Goal: Task Accomplishment & Management: Use online tool/utility

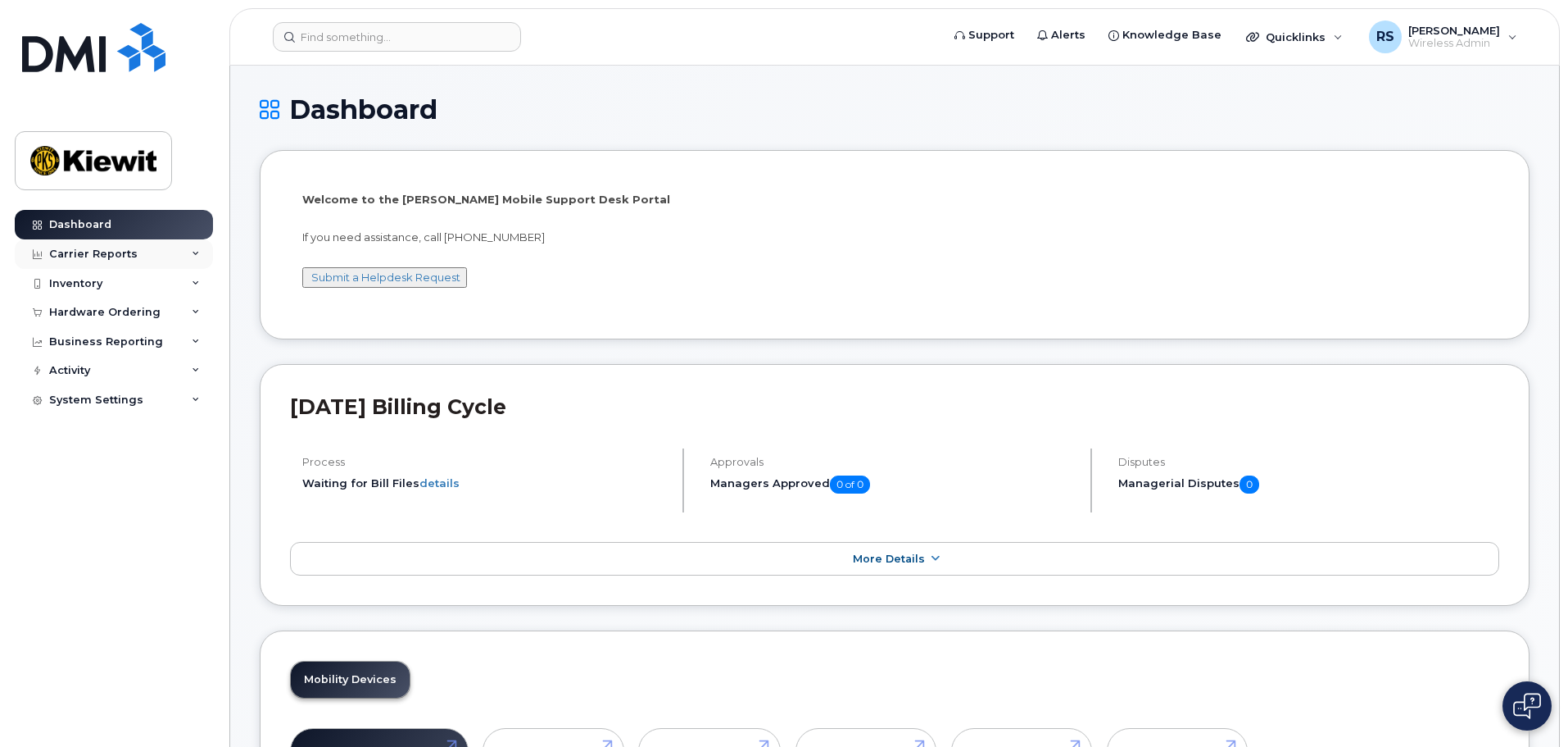
click at [88, 246] on div "Carrier Reports" at bounding box center [113, 254] width 198 height 30
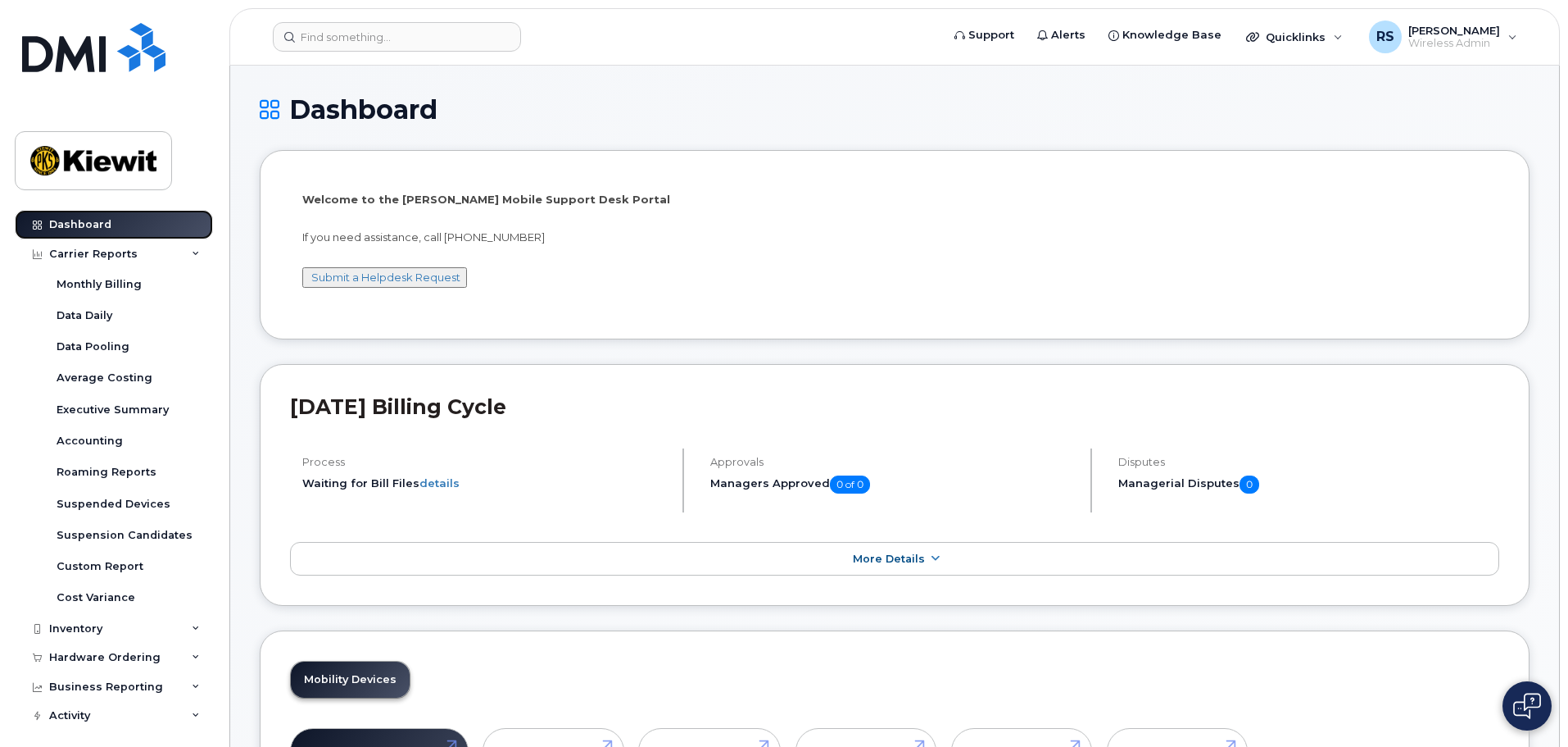
click at [115, 230] on link "Dashboard" at bounding box center [113, 224] width 198 height 30
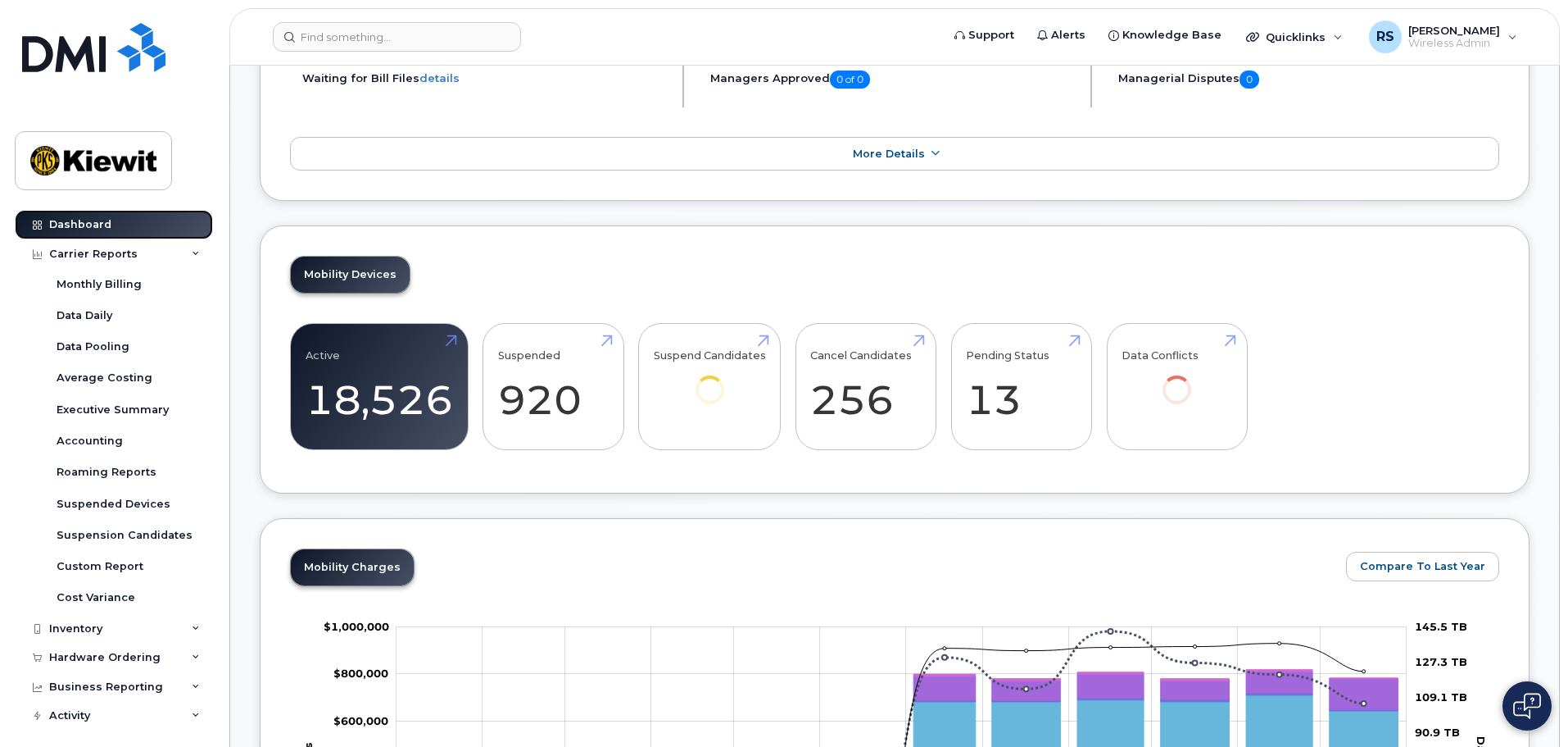
scroll to position [409, 0]
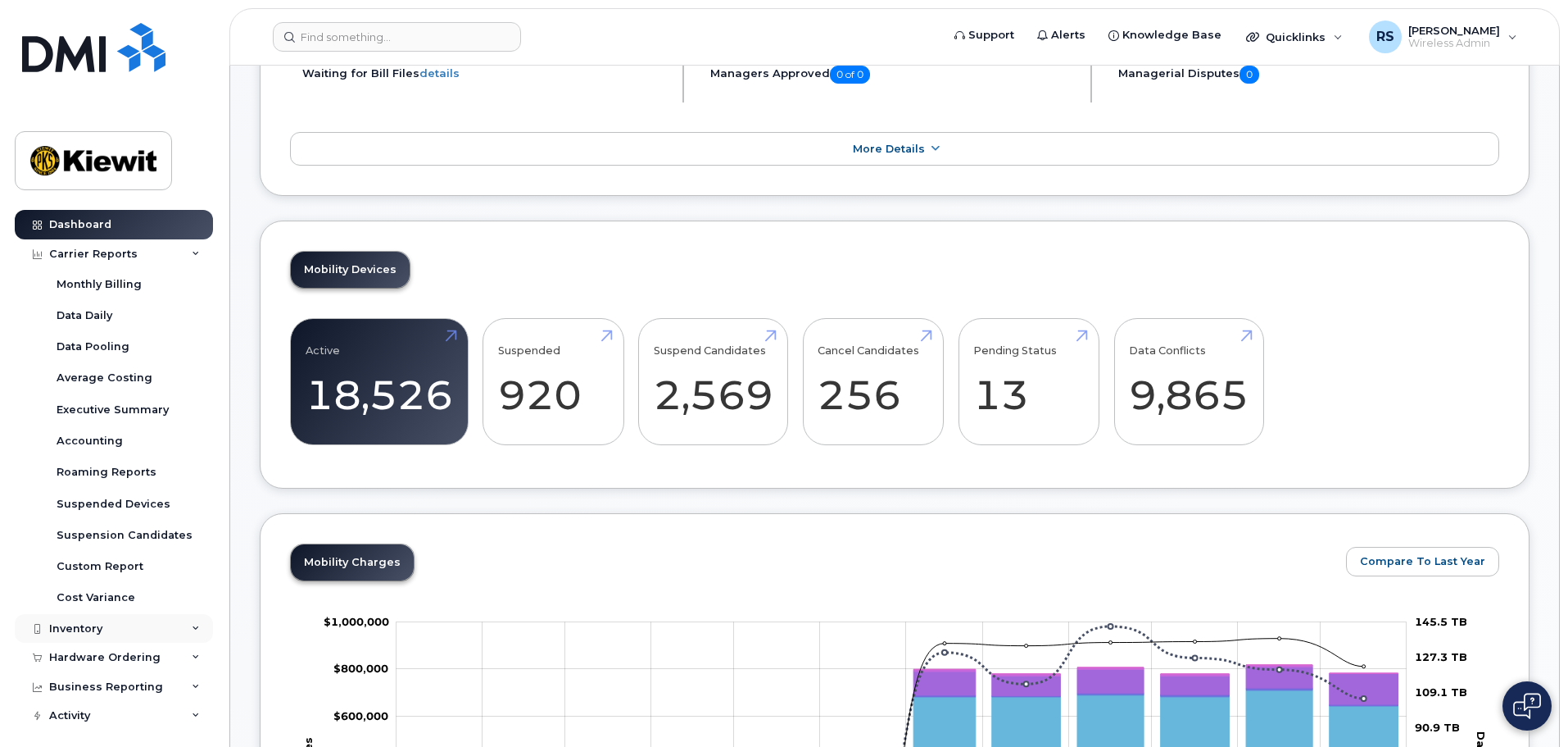
click at [79, 627] on div "Inventory" at bounding box center [76, 628] width 53 height 13
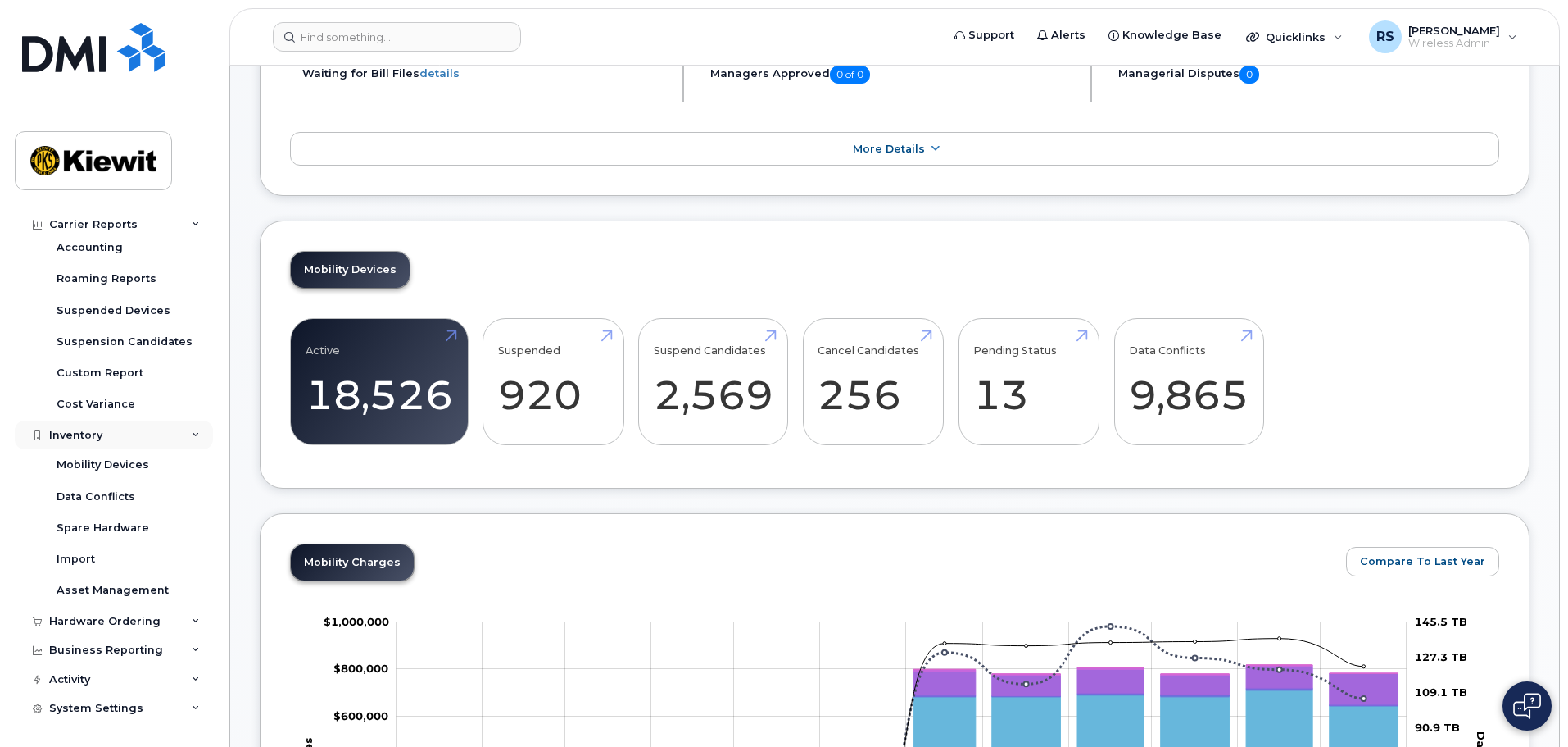
scroll to position [195, 0]
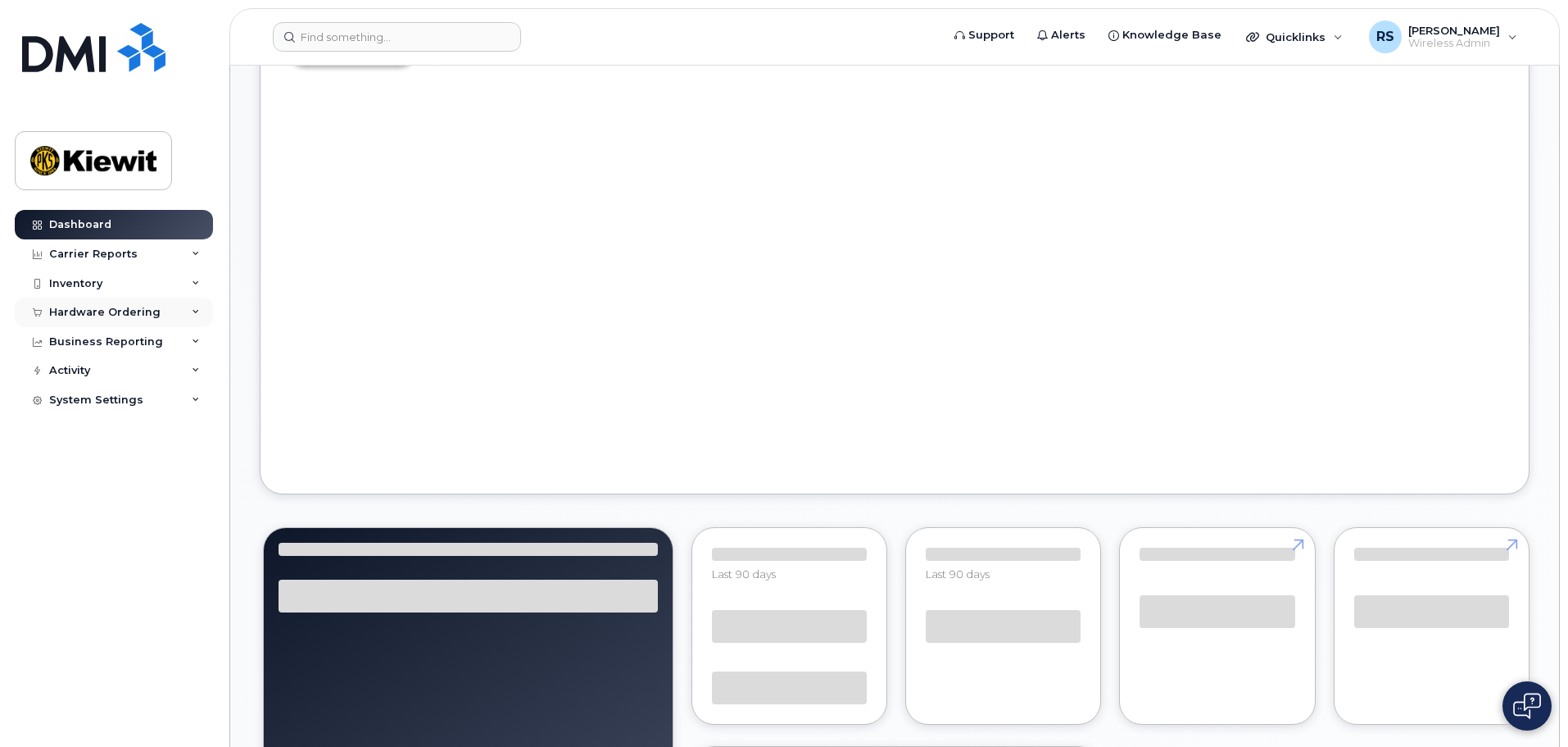
scroll to position [1139, 0]
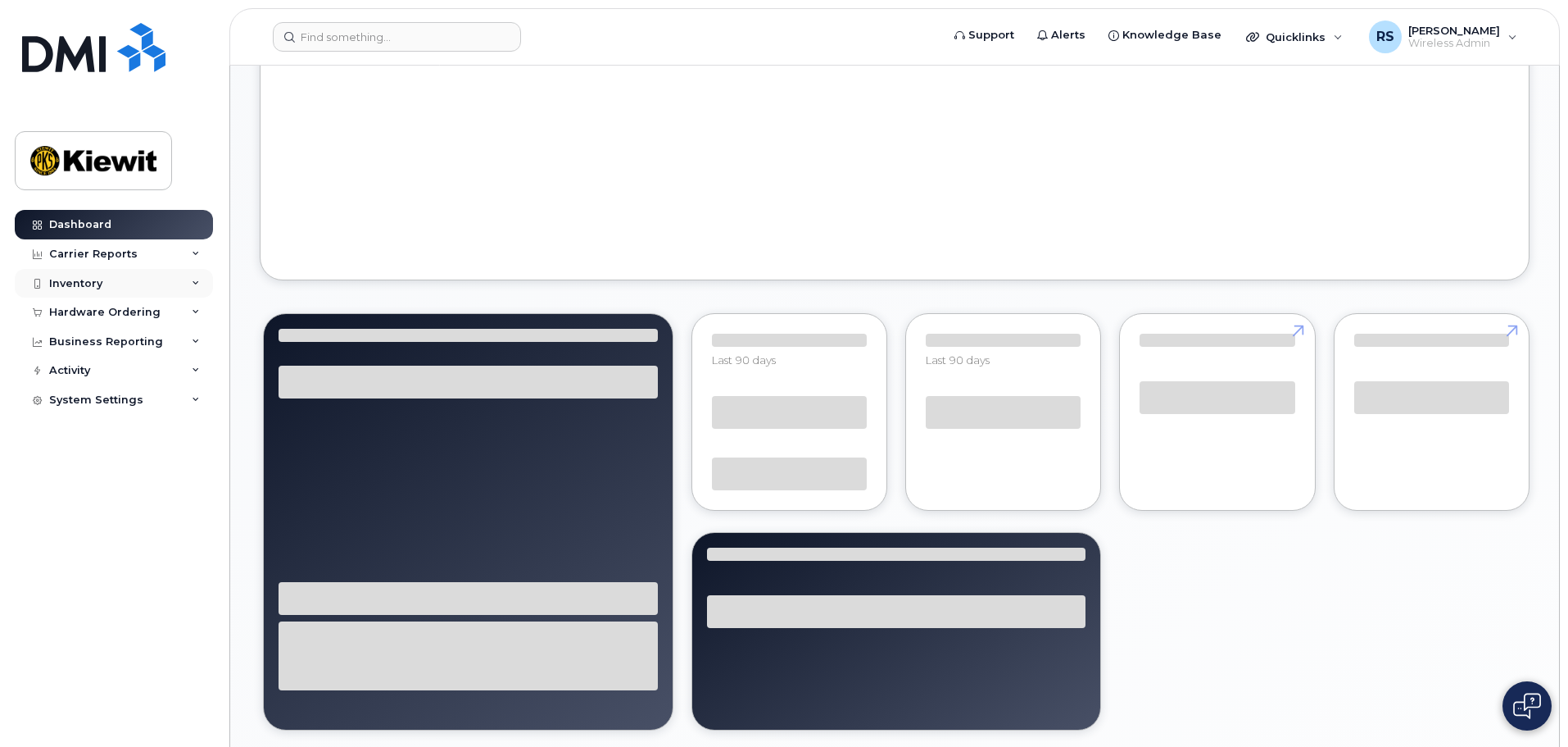
click at [116, 284] on div "Inventory" at bounding box center [113, 283] width 198 height 30
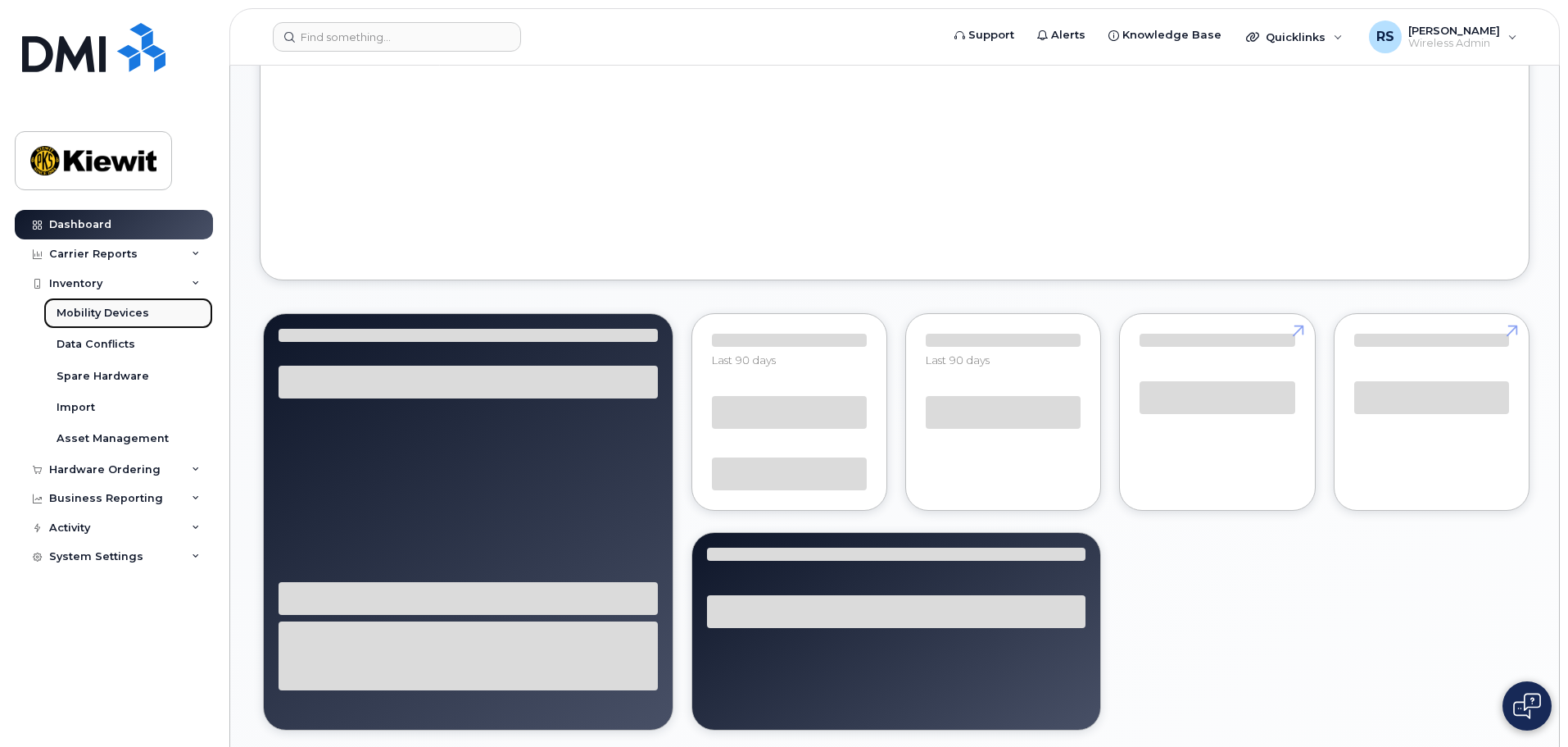
click at [110, 313] on div "Mobility Devices" at bounding box center [102, 313] width 92 height 15
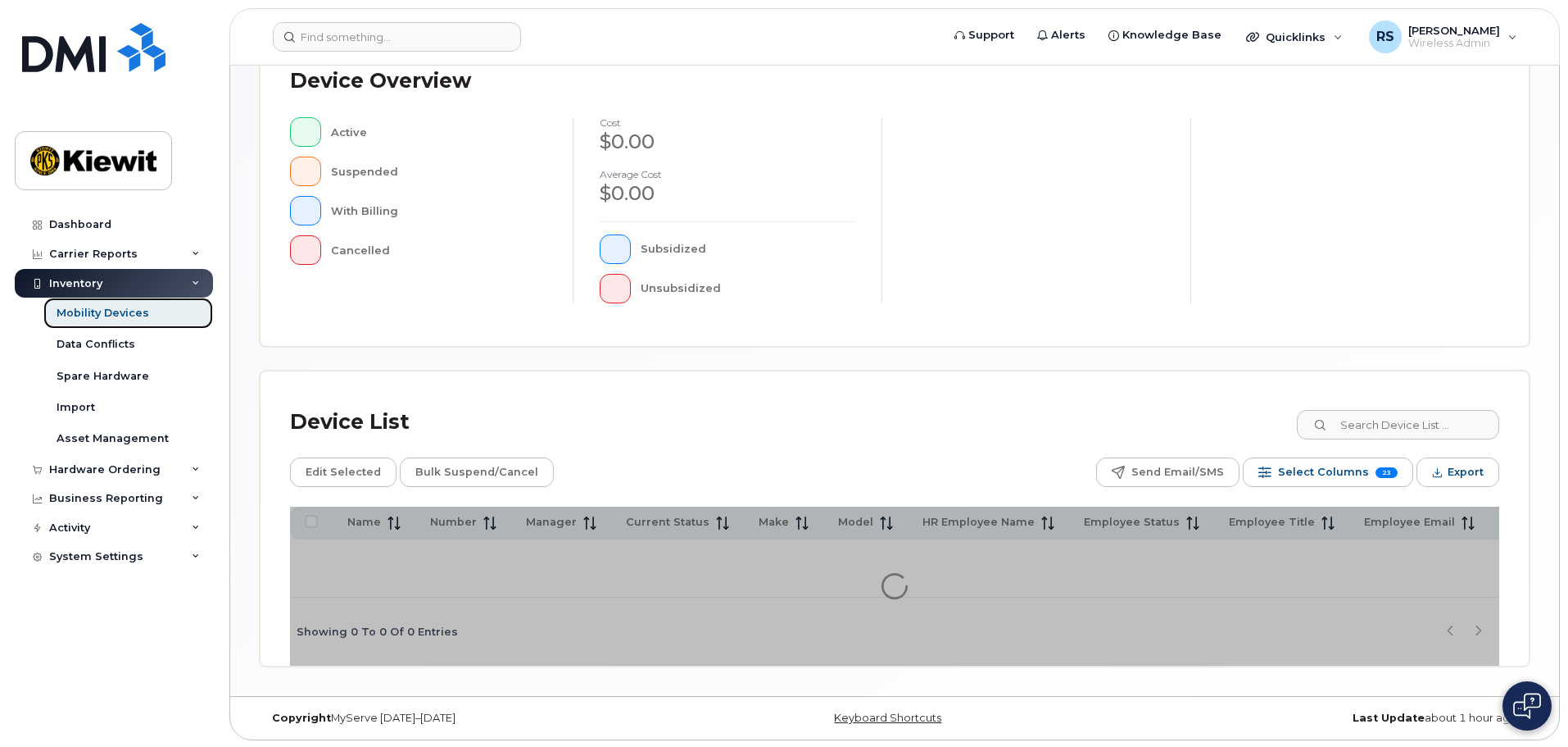
scroll to position [385, 0]
click at [1397, 421] on input at bounding box center [1397, 423] width 204 height 30
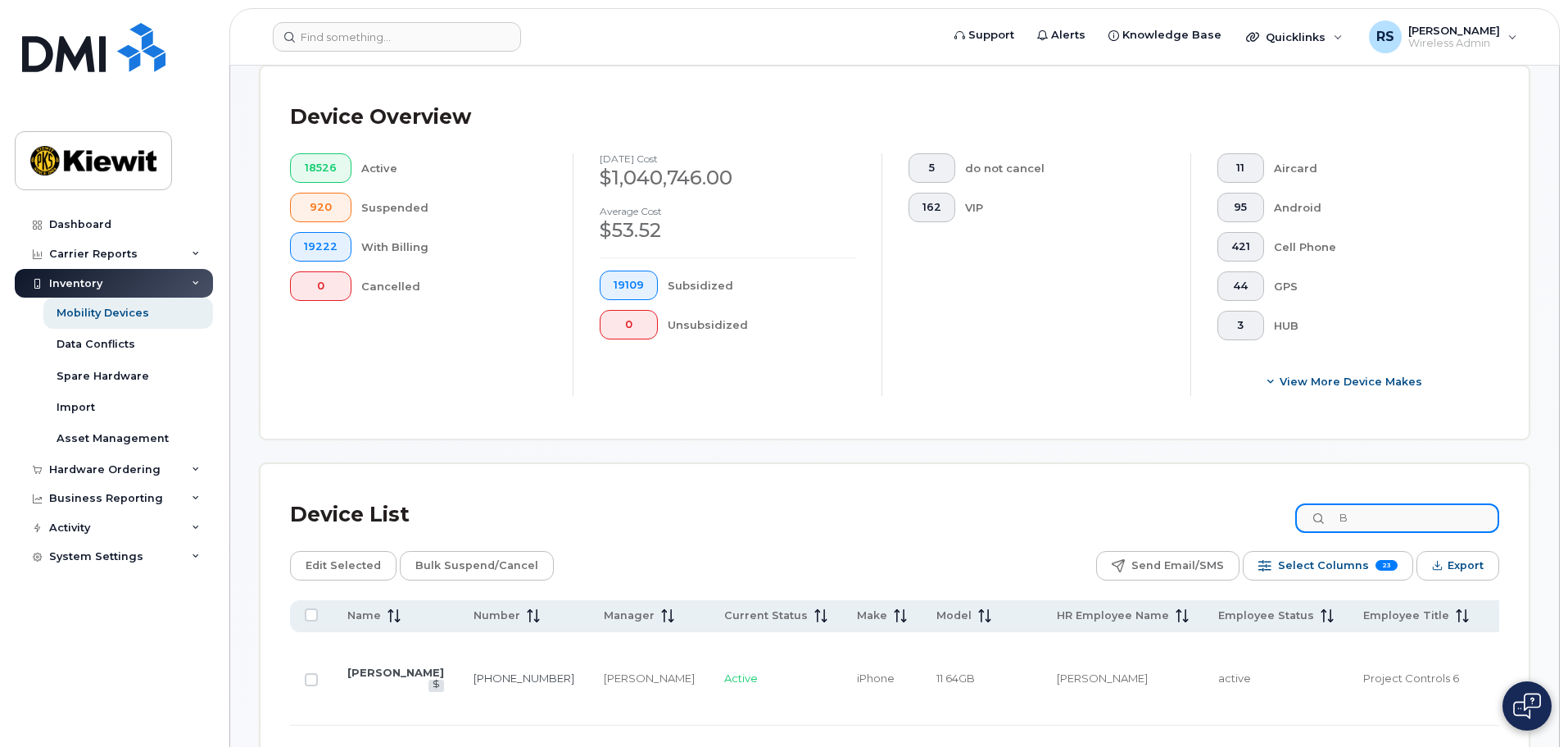
scroll to position [414, 0]
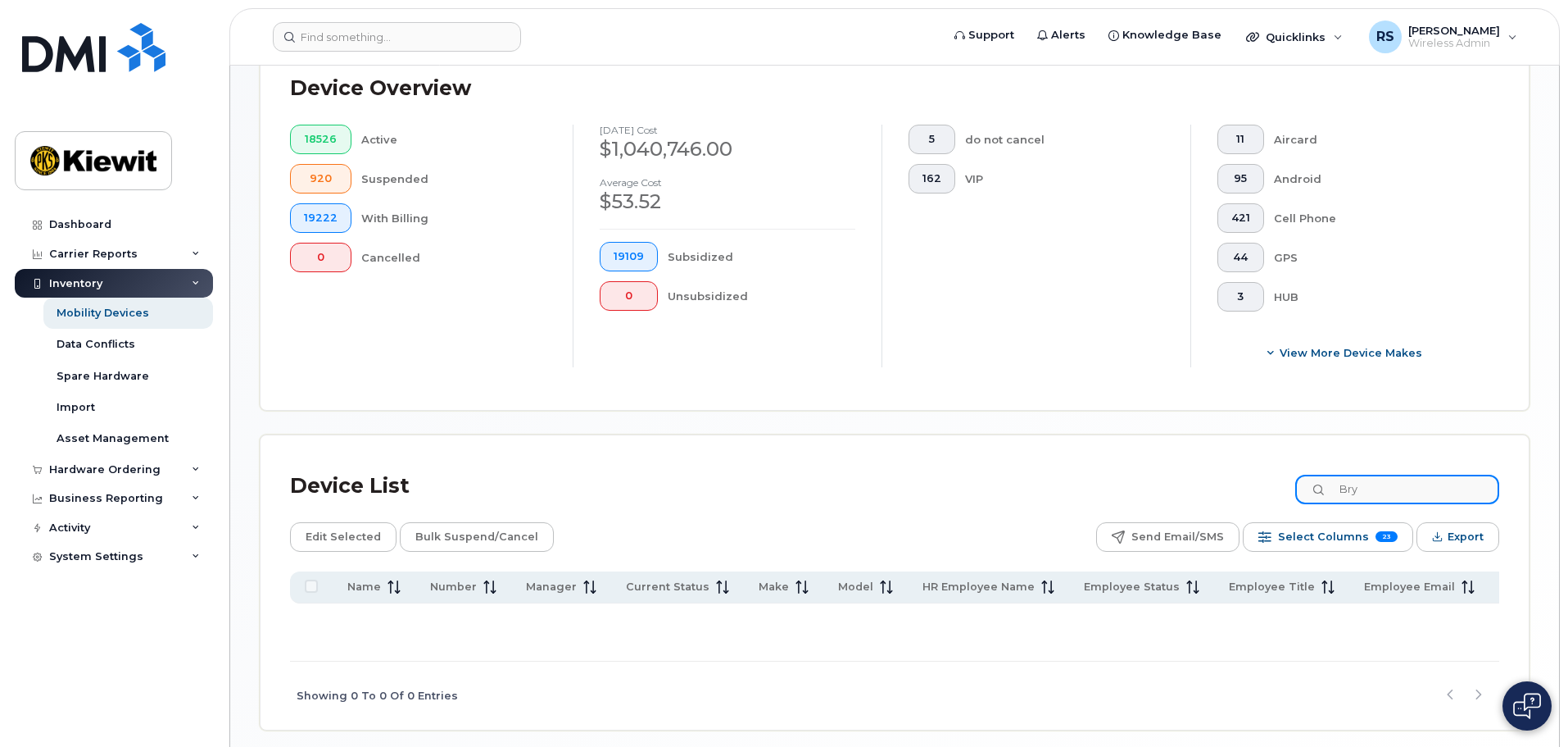
type input "B"
type input "j"
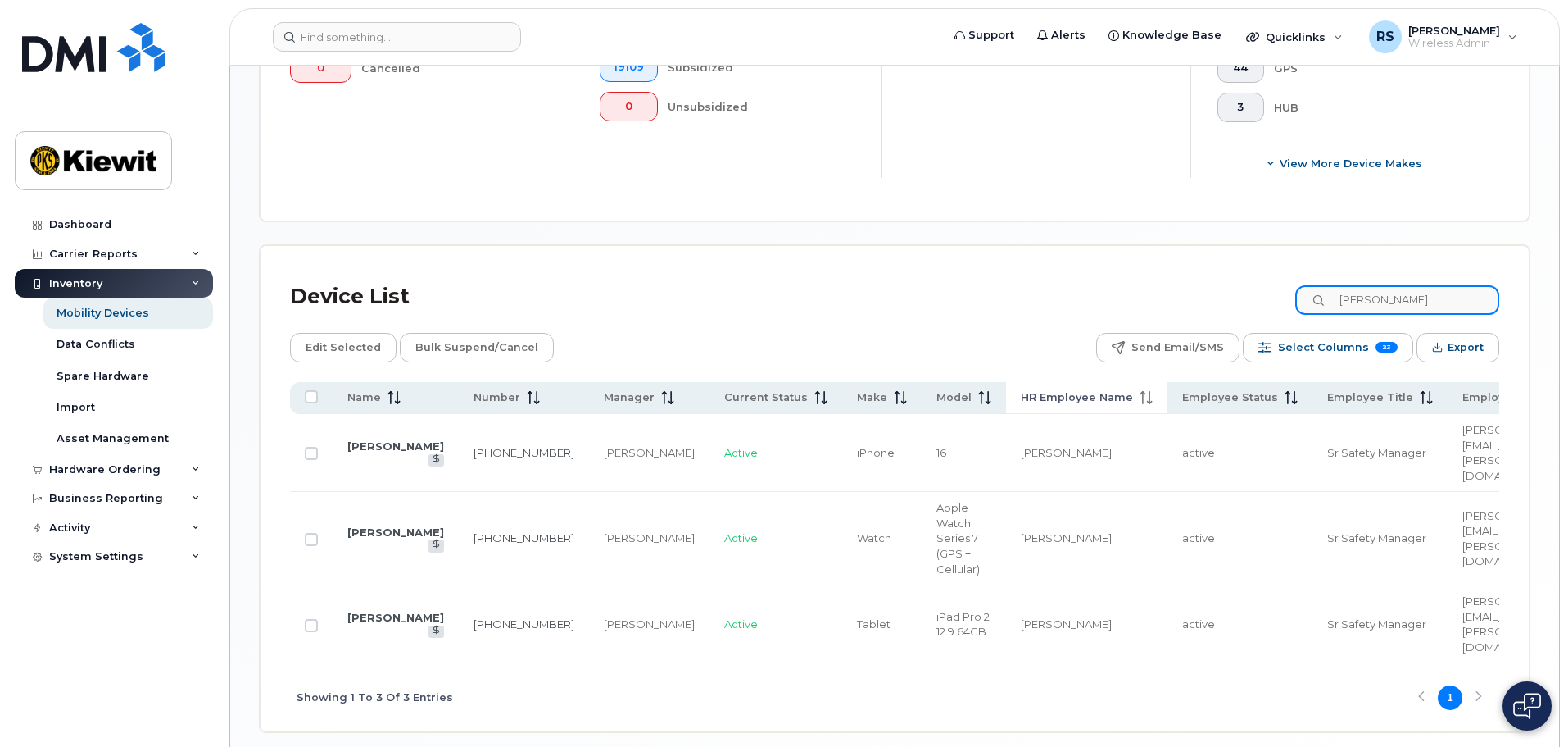
scroll to position [646, 0]
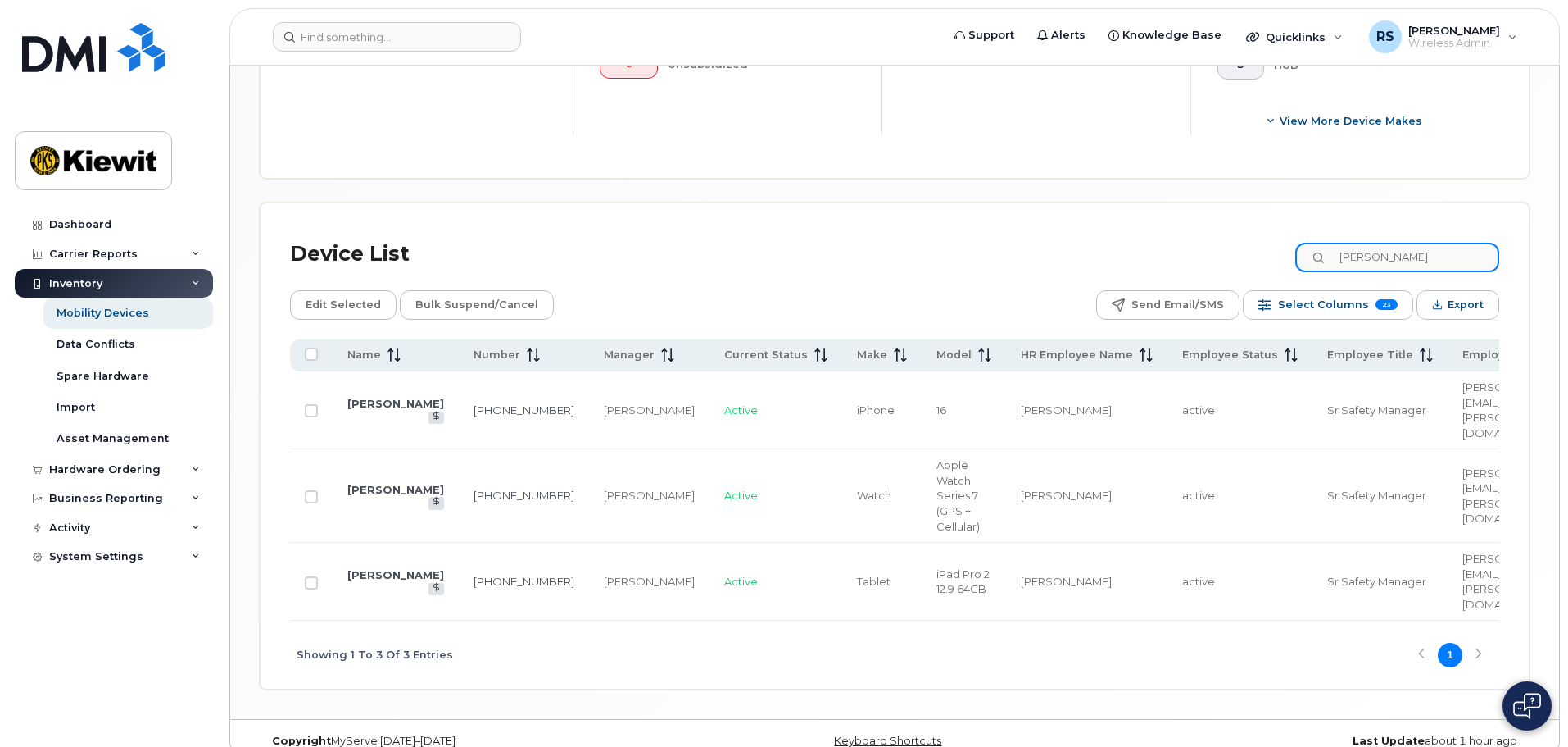
drag, startPoint x: 1437, startPoint y: 250, endPoint x: 1187, endPoint y: 200, distance: 255.0
click at [1188, 203] on div "Device List [PERSON_NAME] Edit Selected Bulk Suspend/Cancel Send Email/SMS Sele…" at bounding box center [895, 445] width 1268 height 485
click at [1444, 244] on input "[PERSON_NAME]" at bounding box center [1397, 257] width 204 height 30
type input "j"
click at [1444, 244] on input at bounding box center [1397, 257] width 204 height 30
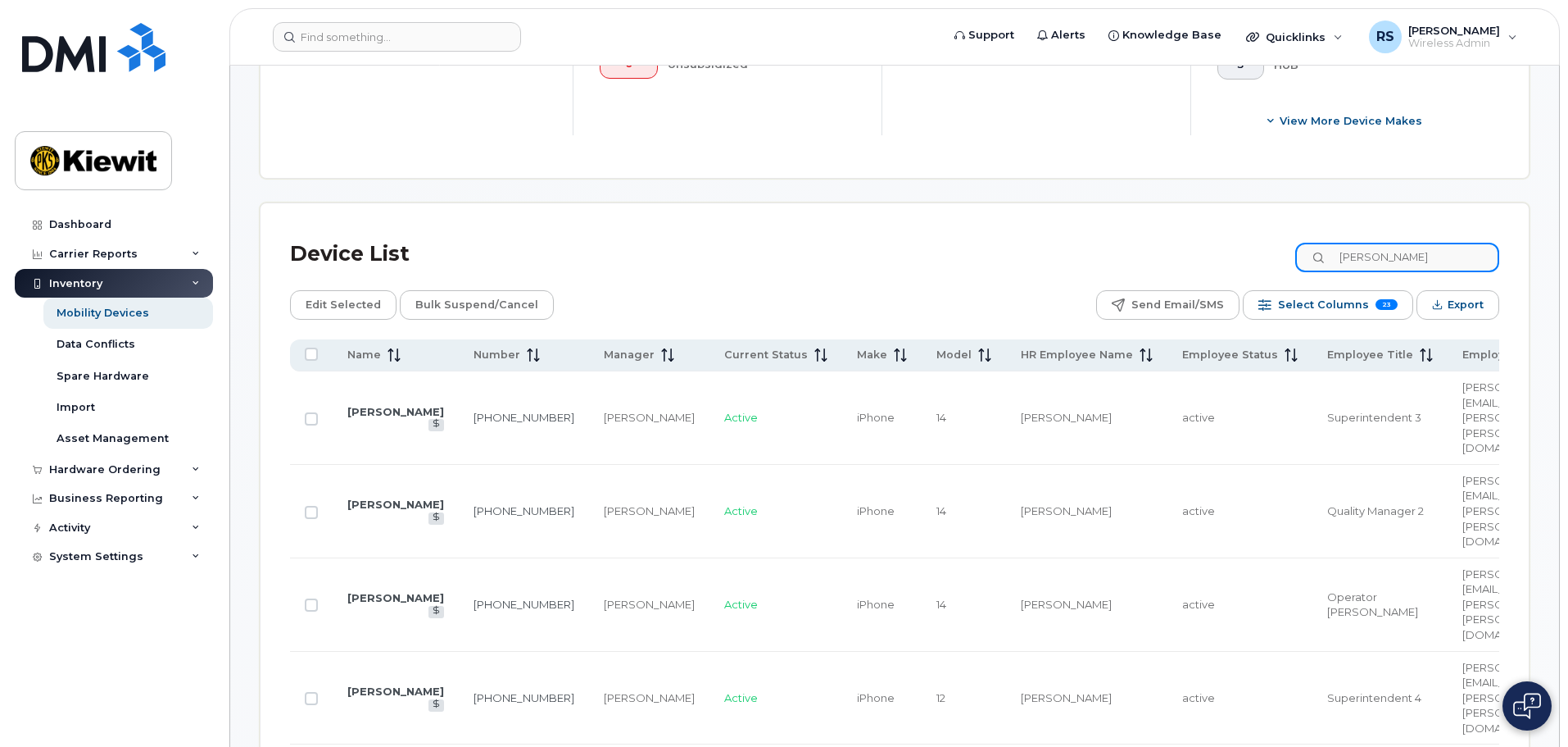
scroll to position [535, 0]
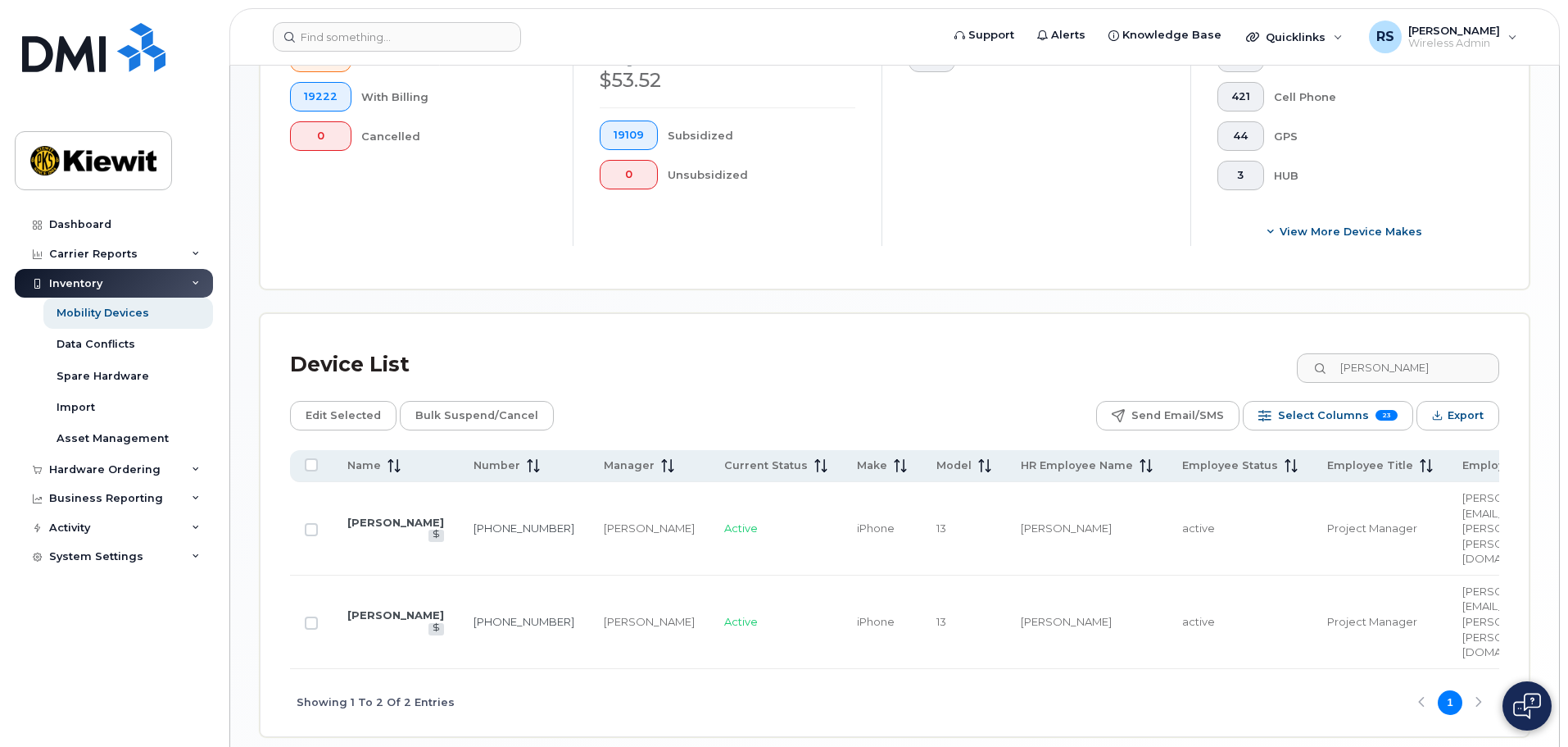
click at [1187, 575] on td "active" at bounding box center [1239, 622] width 145 height 93
click at [896, 364] on div "Device List [PERSON_NAME]" at bounding box center [895, 364] width 1209 height 42
drag, startPoint x: 1453, startPoint y: 356, endPoint x: 1268, endPoint y: 336, distance: 186.1
click at [1270, 343] on div "Device List [PERSON_NAME]" at bounding box center [895, 364] width 1209 height 42
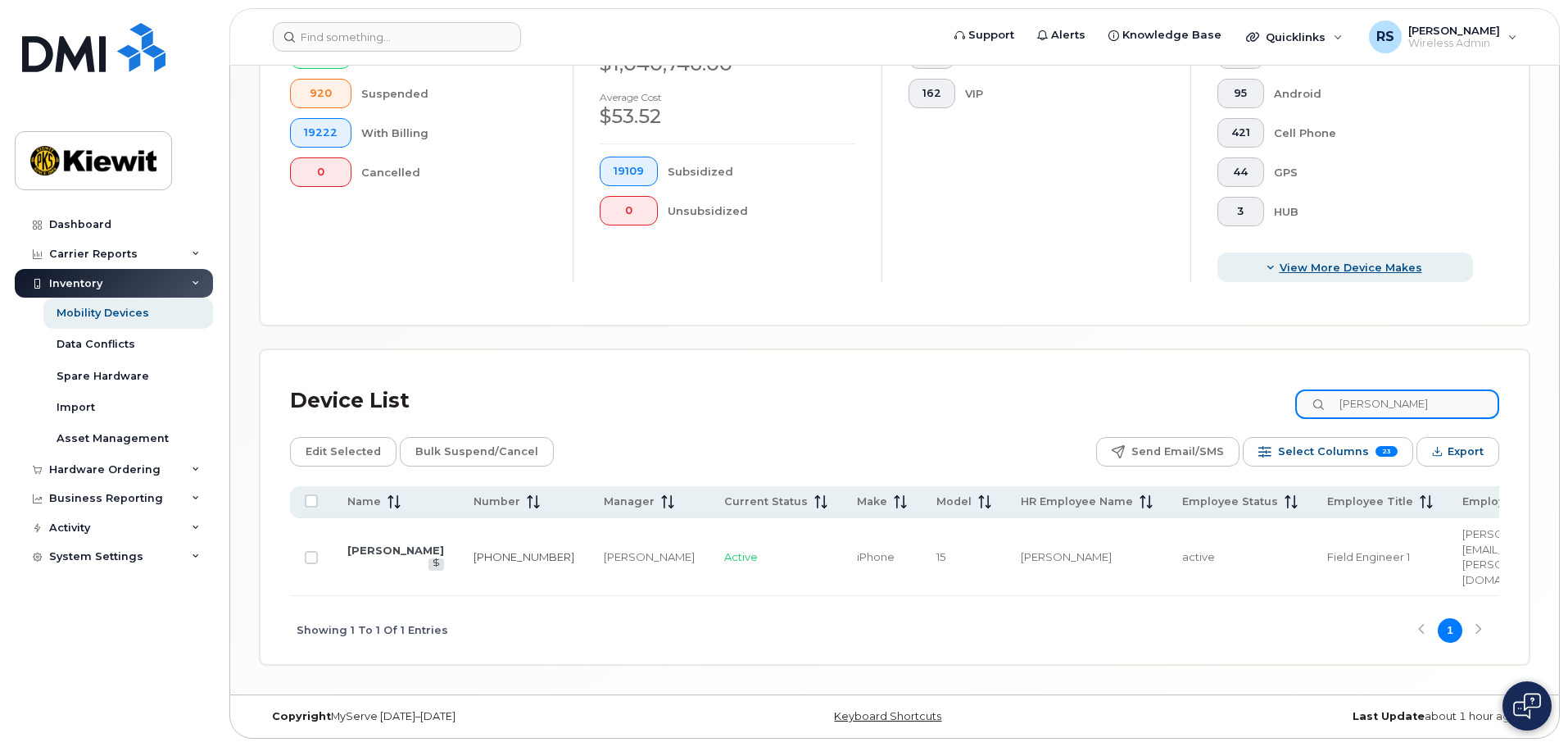
scroll to position [474, 0]
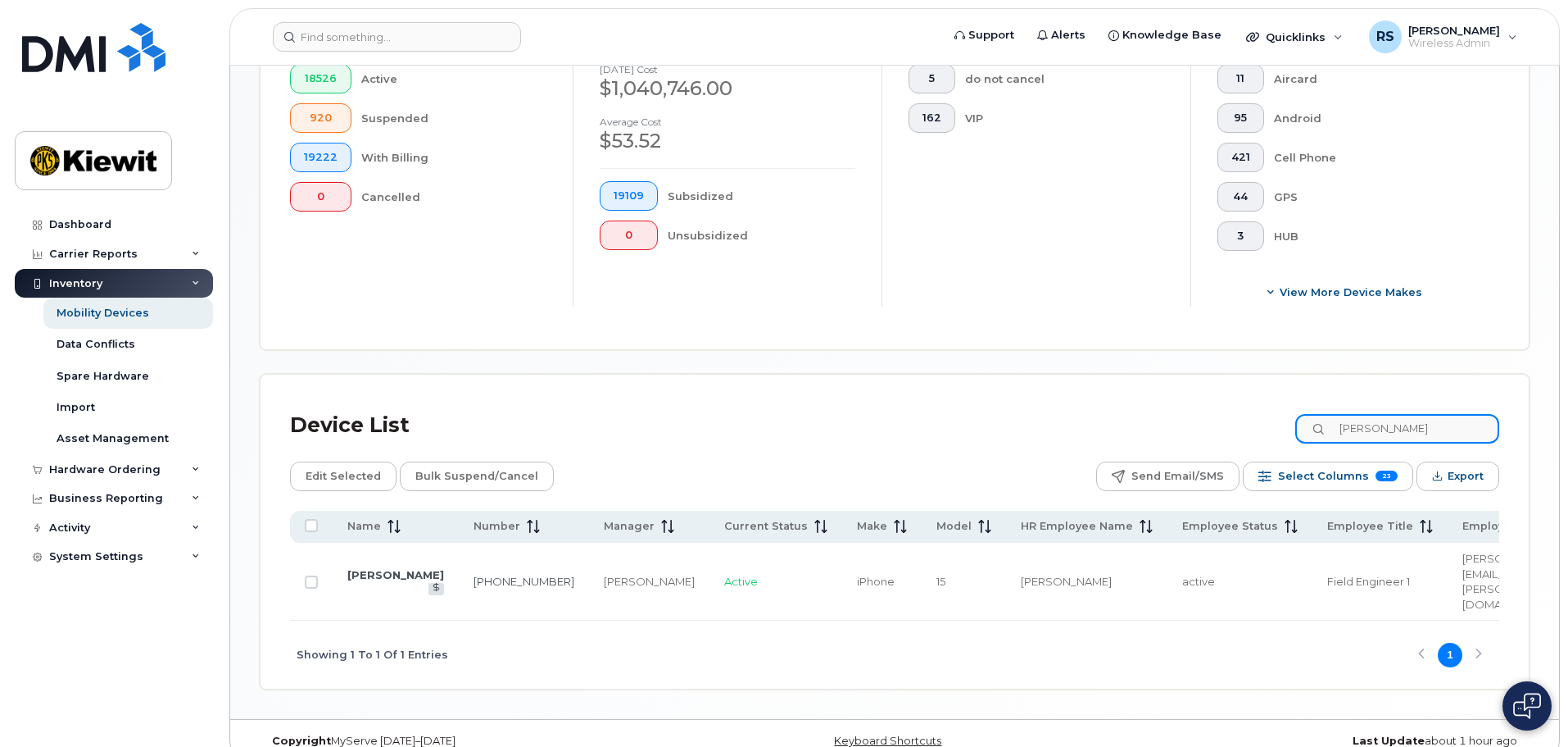
click at [1436, 414] on input "[PERSON_NAME]" at bounding box center [1397, 429] width 204 height 30
click at [1444, 414] on input "[PERSON_NAME]" at bounding box center [1397, 429] width 204 height 30
drag, startPoint x: 1474, startPoint y: 409, endPoint x: 1290, endPoint y: 405, distance: 184.0
click at [1290, 405] on div "Device List [PERSON_NAME]" at bounding box center [895, 425] width 1209 height 42
click at [1438, 414] on input "[PERSON_NAME]" at bounding box center [1397, 429] width 204 height 30
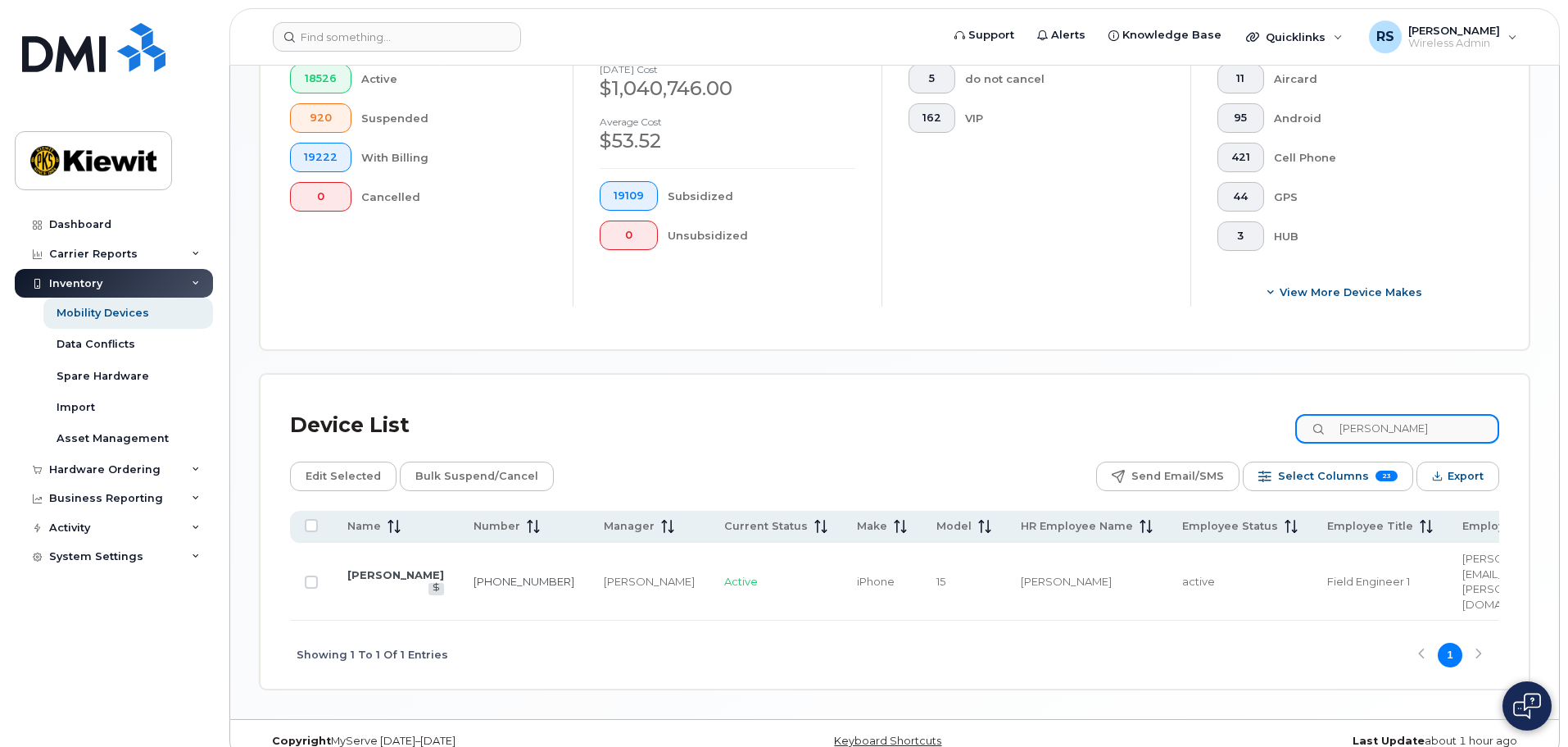
drag, startPoint x: 1447, startPoint y: 416, endPoint x: 1239, endPoint y: 401, distance: 208.5
click at [1243, 404] on div "Device List [PERSON_NAME]" at bounding box center [895, 425] width 1209 height 42
type input "k"
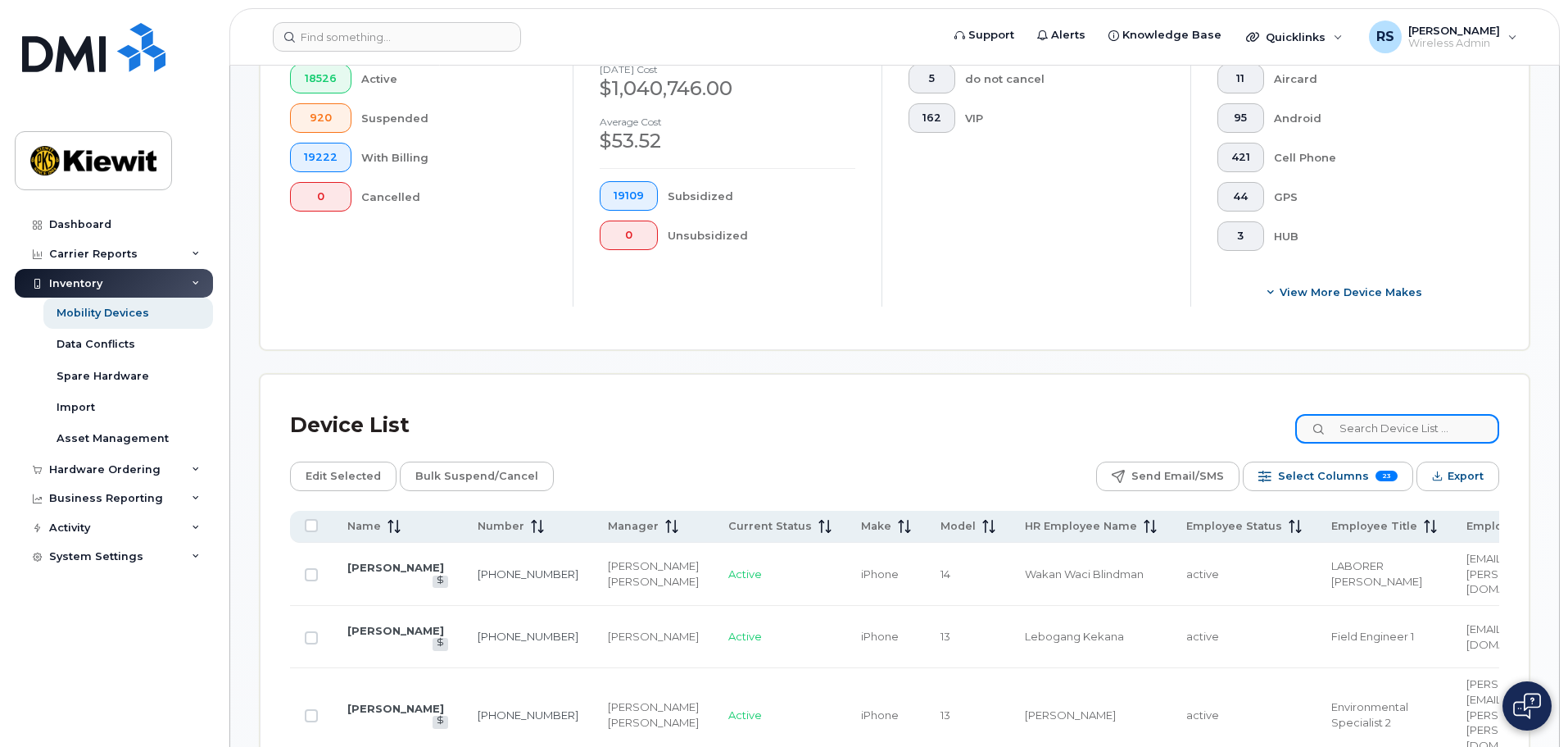
scroll to position [535, 0]
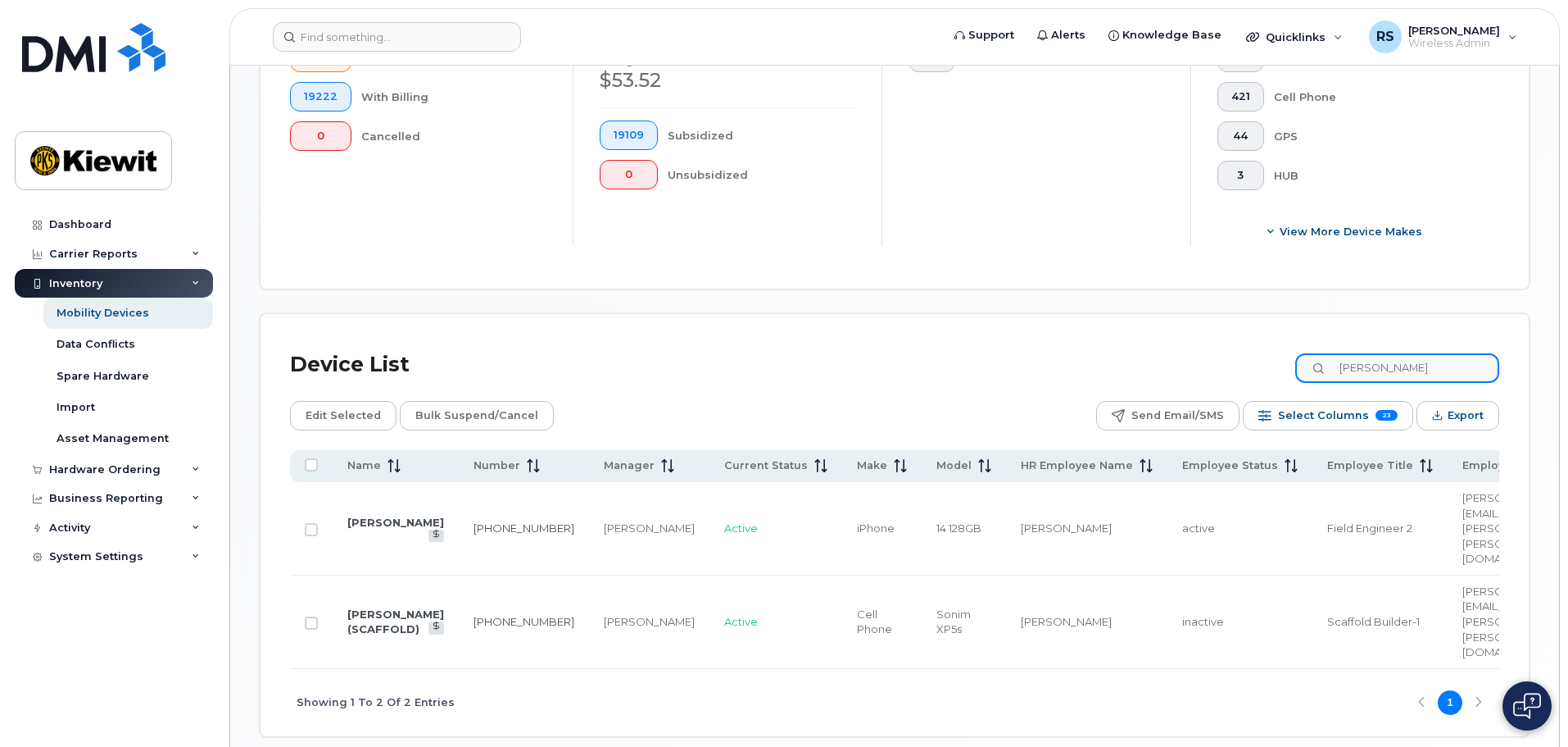
click at [1447, 353] on input "[PERSON_NAME]" at bounding box center [1397, 368] width 204 height 30
drag, startPoint x: 1447, startPoint y: 351, endPoint x: 1256, endPoint y: 332, distance: 191.9
click at [1261, 343] on div "Device List [PERSON_NAME]" at bounding box center [895, 364] width 1209 height 42
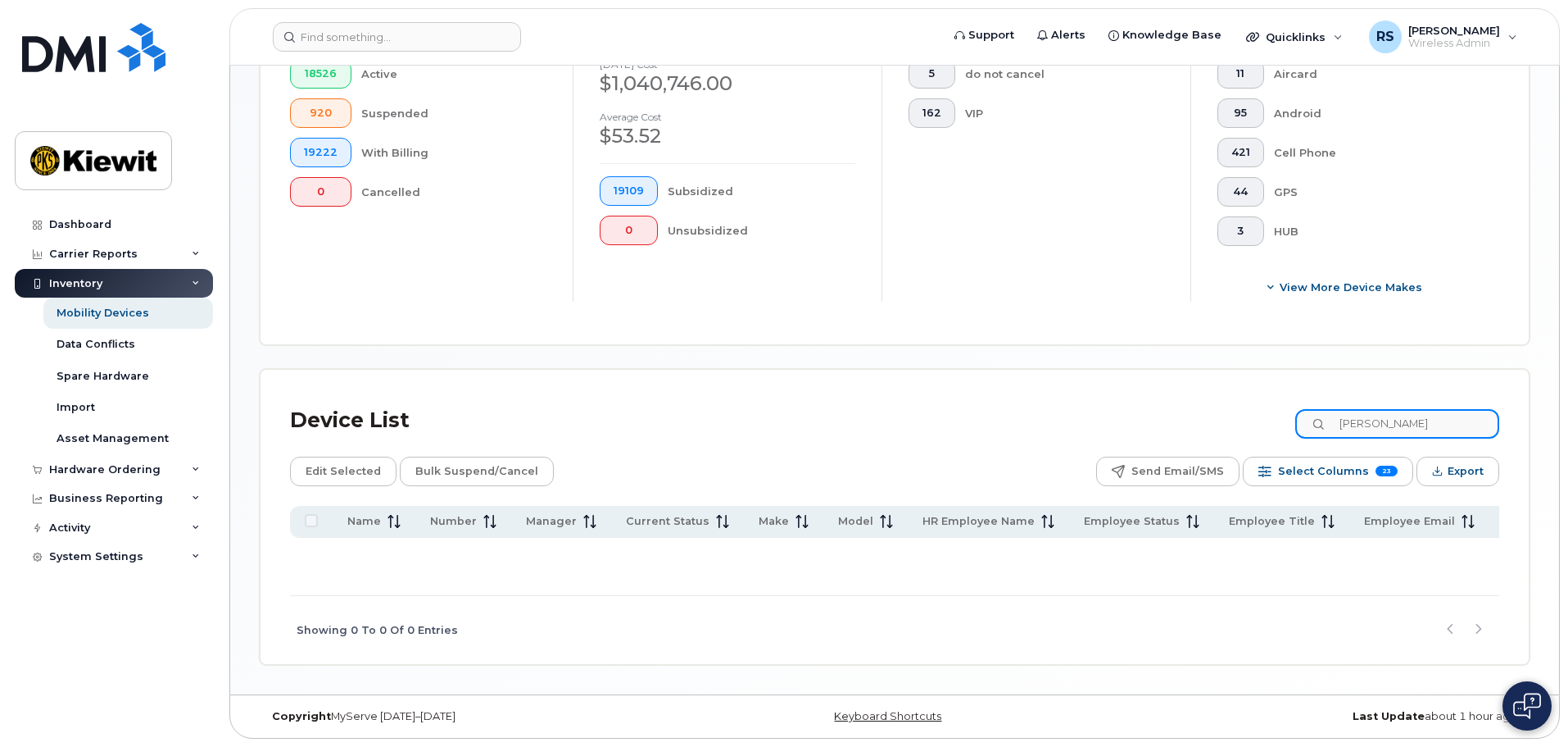
scroll to position [470, 0]
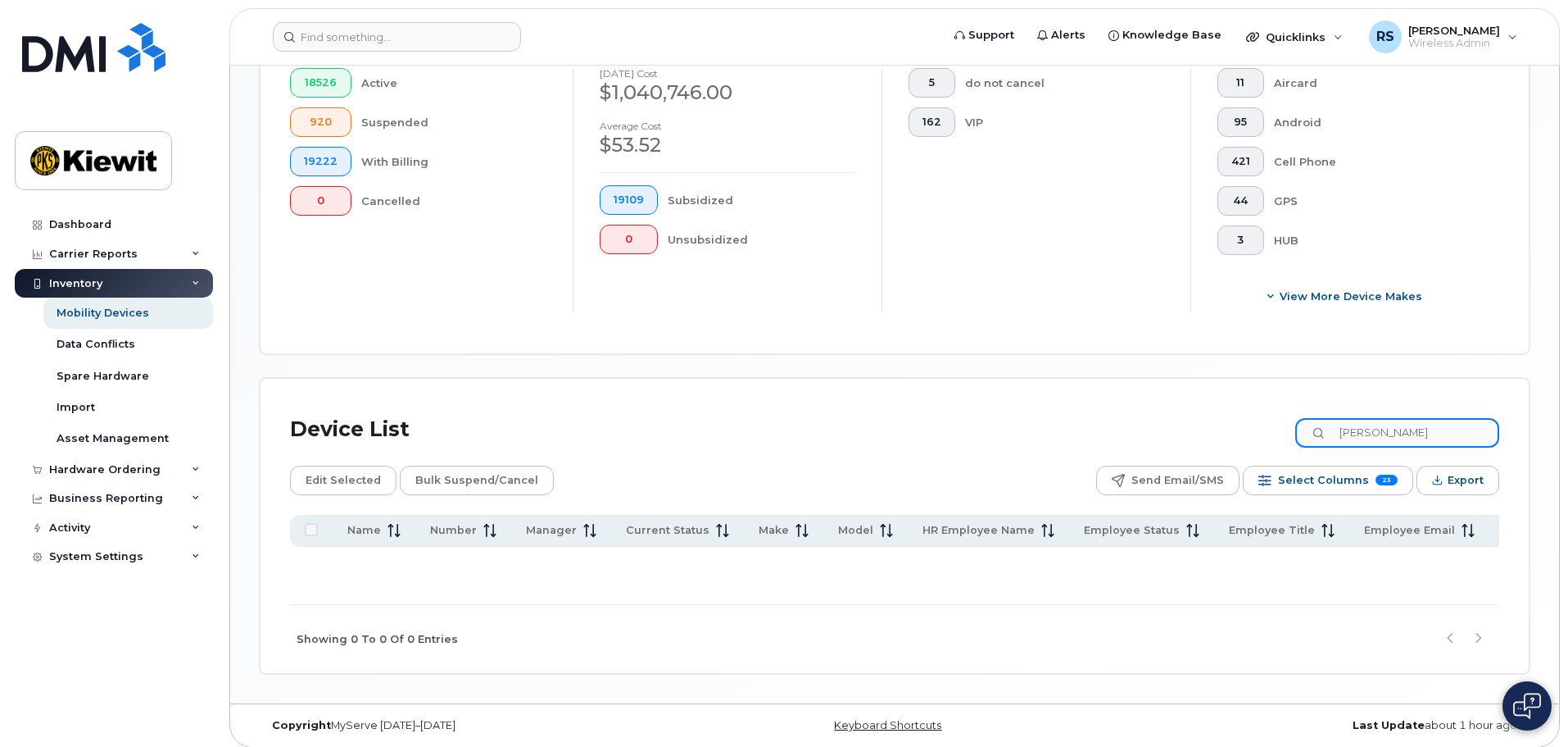
click at [1451, 423] on input "[PERSON_NAME]" at bounding box center [1397, 433] width 204 height 30
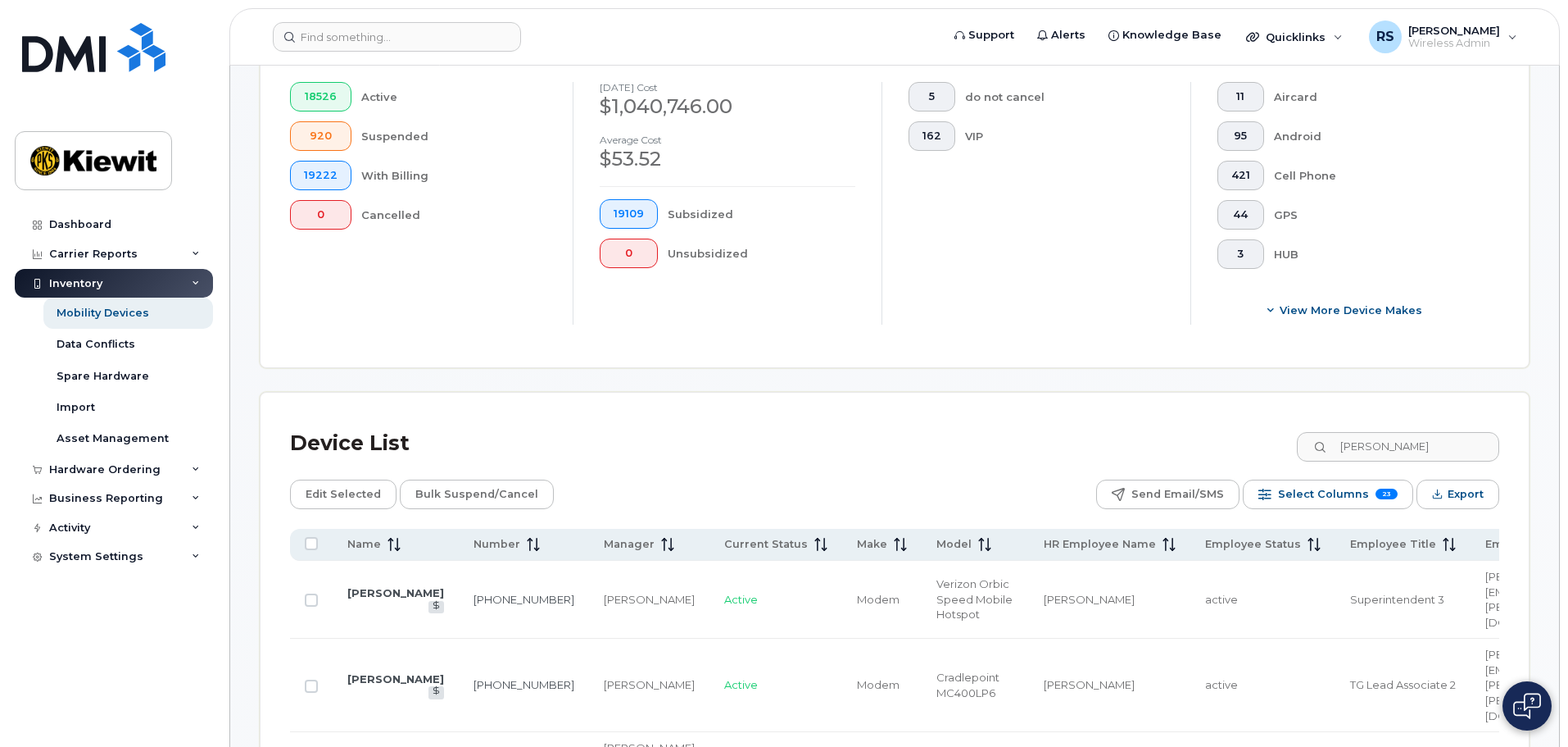
scroll to position [453, 0]
click at [1445, 436] on input "[PERSON_NAME]" at bounding box center [1397, 450] width 204 height 30
type input "[PERSON_NAME]"
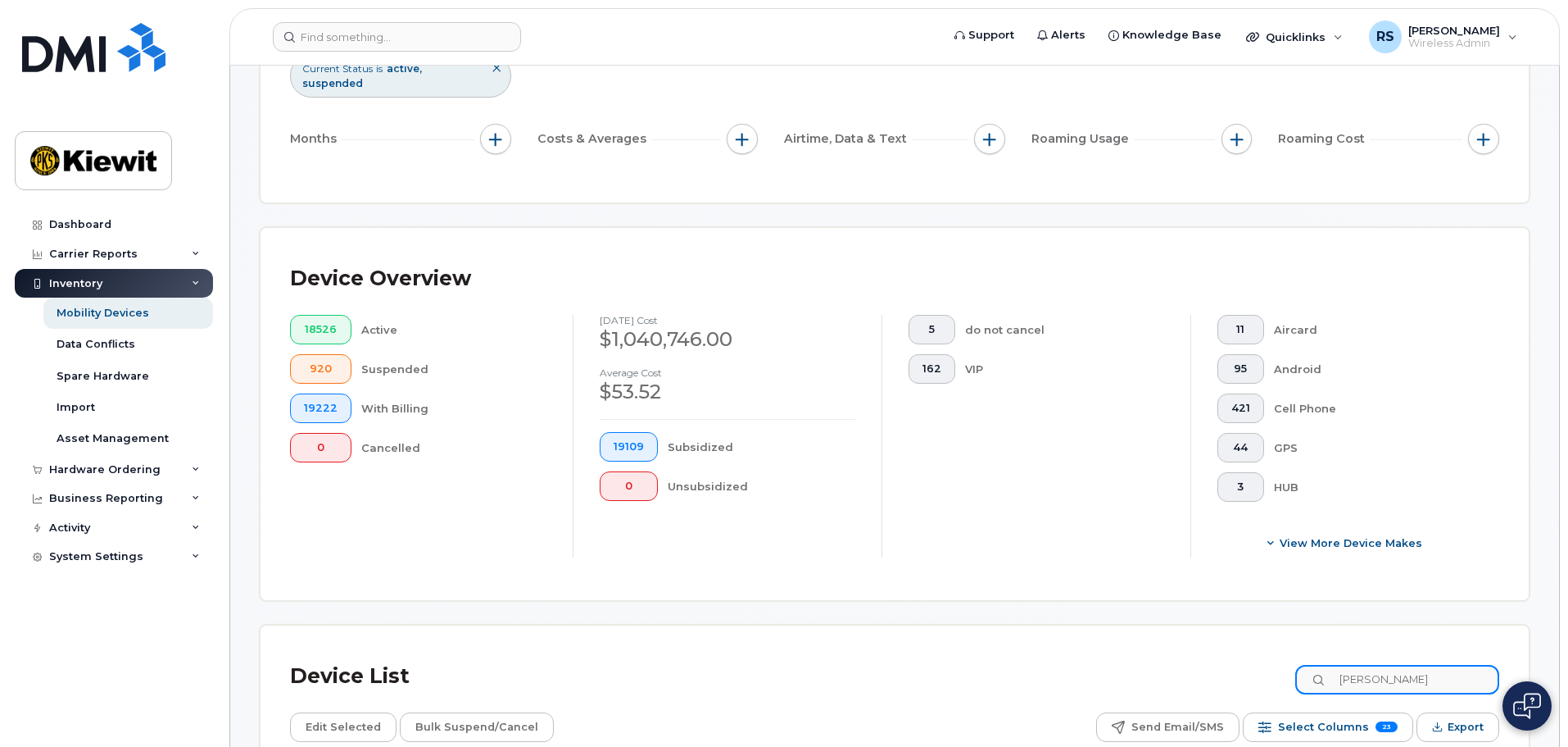
scroll to position [208, 0]
